Goal: Navigation & Orientation: Find specific page/section

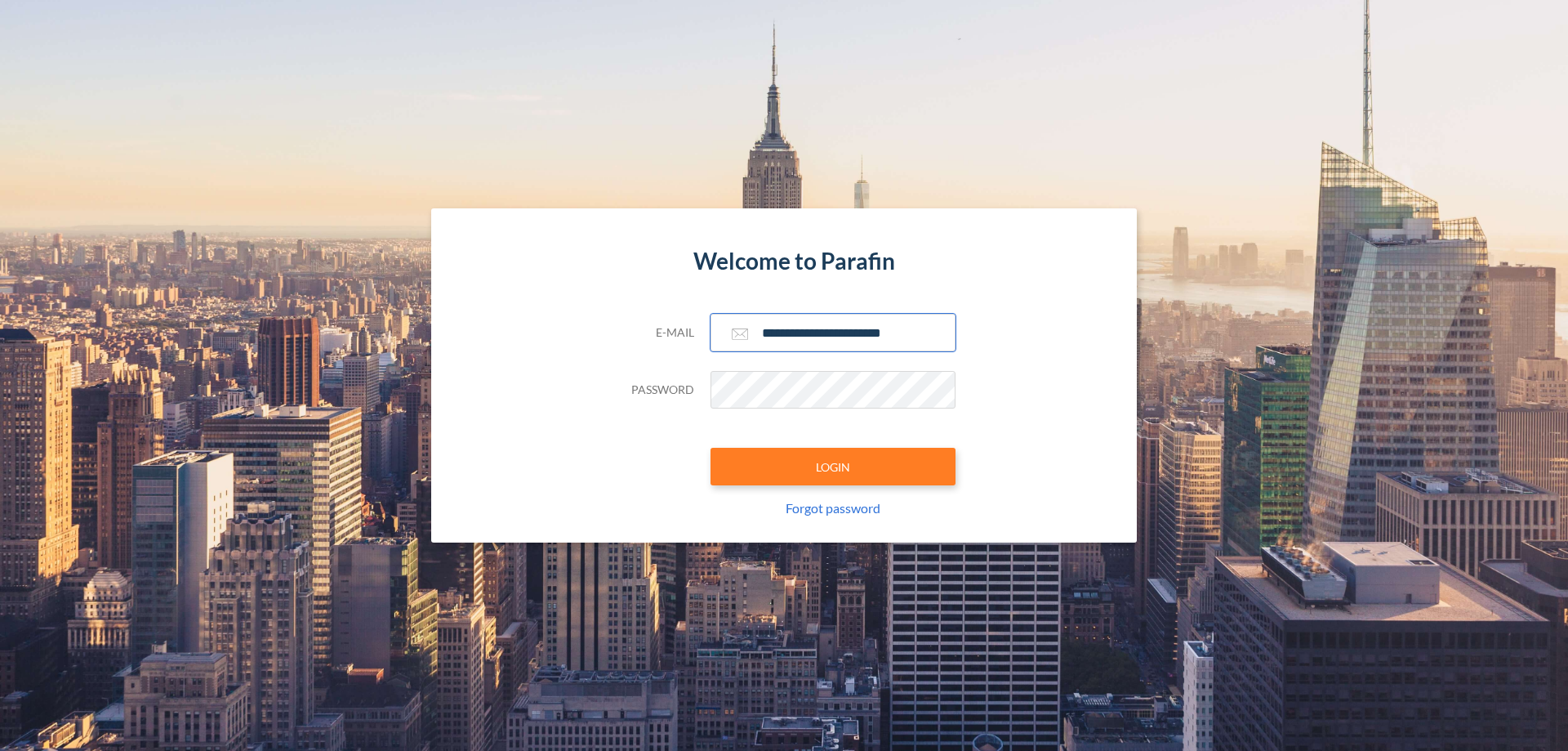
type input "**********"
click at [833, 466] on button "LOGIN" at bounding box center [832, 466] width 245 height 38
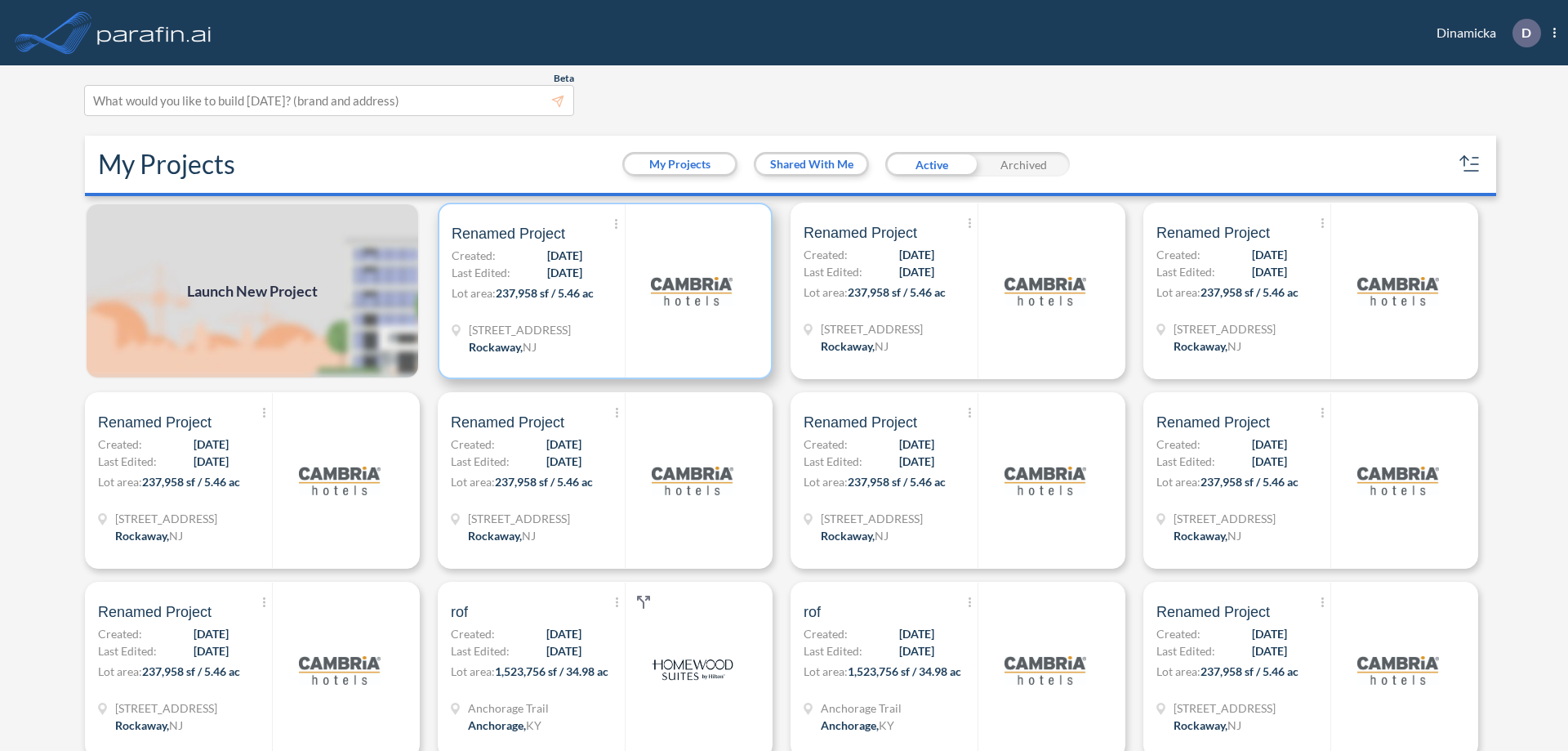
scroll to position [4, 0]
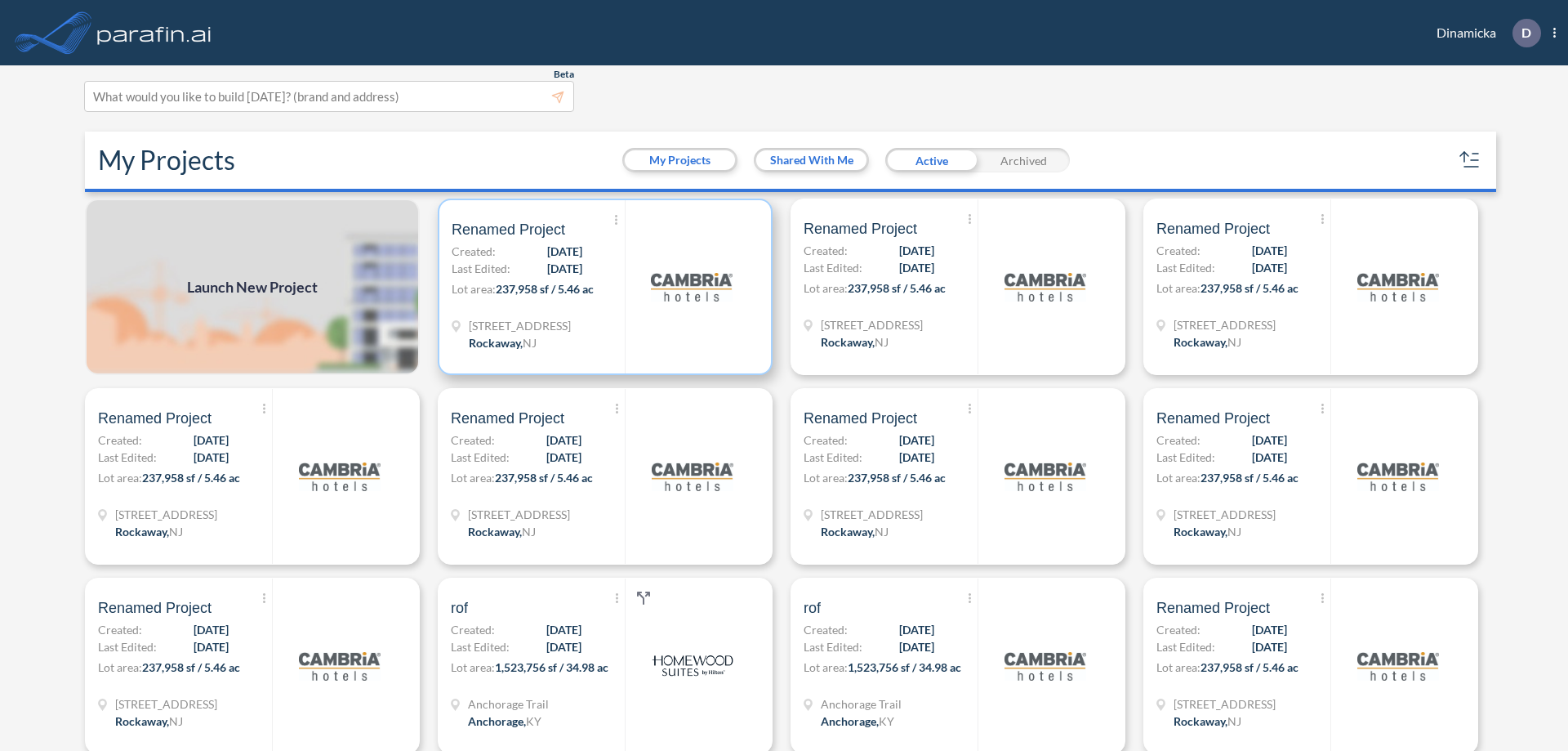
click at [602, 287] on p "Lot area: 237,958 sf / 5.46 ac" at bounding box center [538, 292] width 173 height 24
